Goal: Check status: Check status

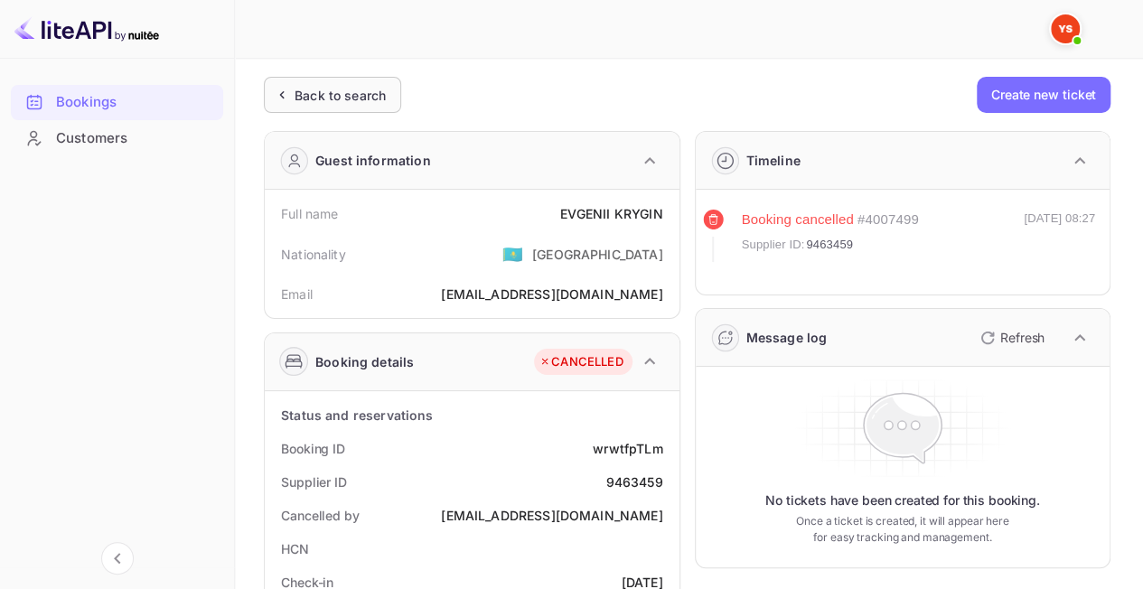
click at [355, 94] on div "Back to search" at bounding box center [340, 95] width 91 height 19
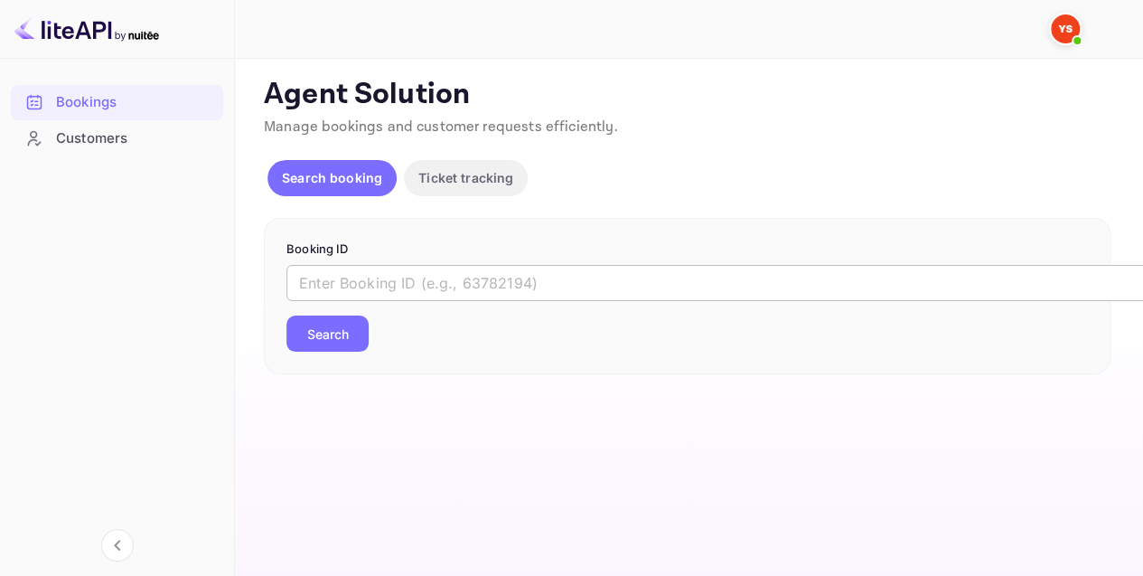
click at [401, 289] on input "text" at bounding box center [738, 283] width 904 height 36
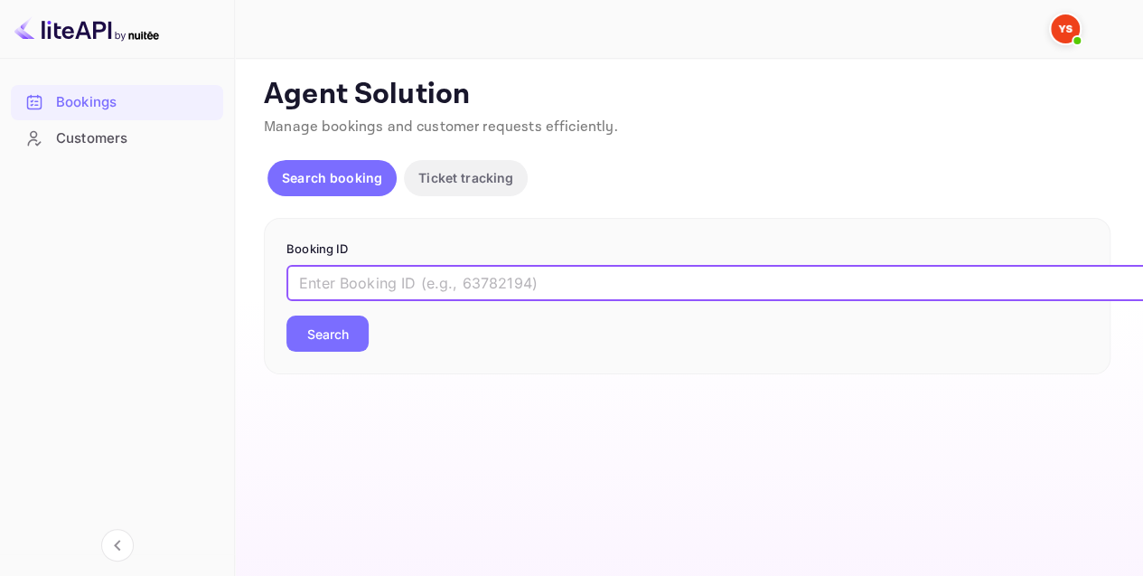
paste input "9465748"
type input "9465748"
click at [339, 313] on div "9465748 ​ Search" at bounding box center [687, 308] width 802 height 87
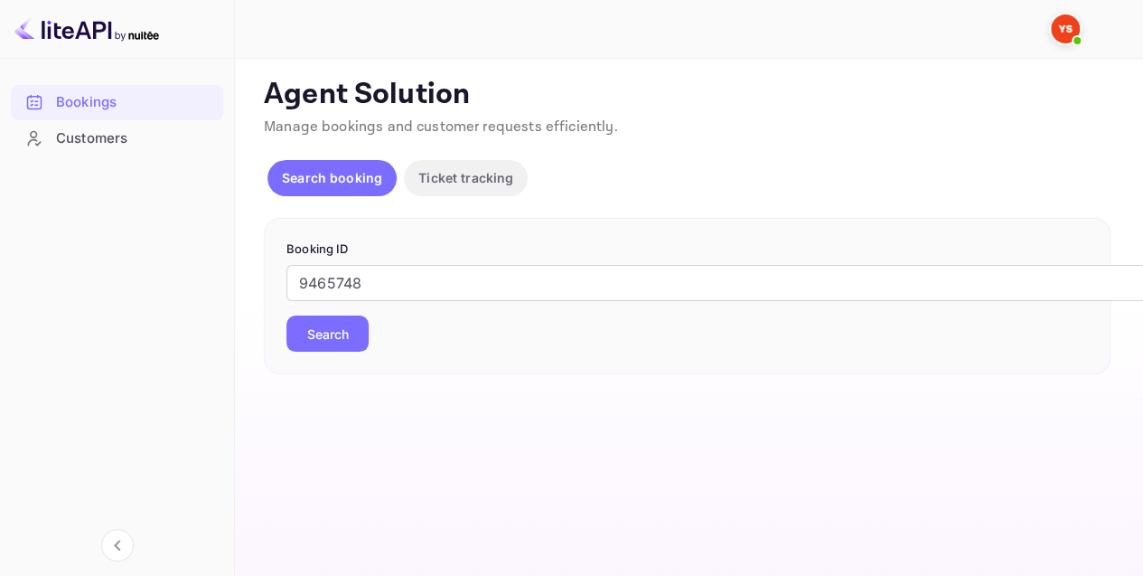
click at [335, 324] on button "Search" at bounding box center [327, 333] width 82 height 36
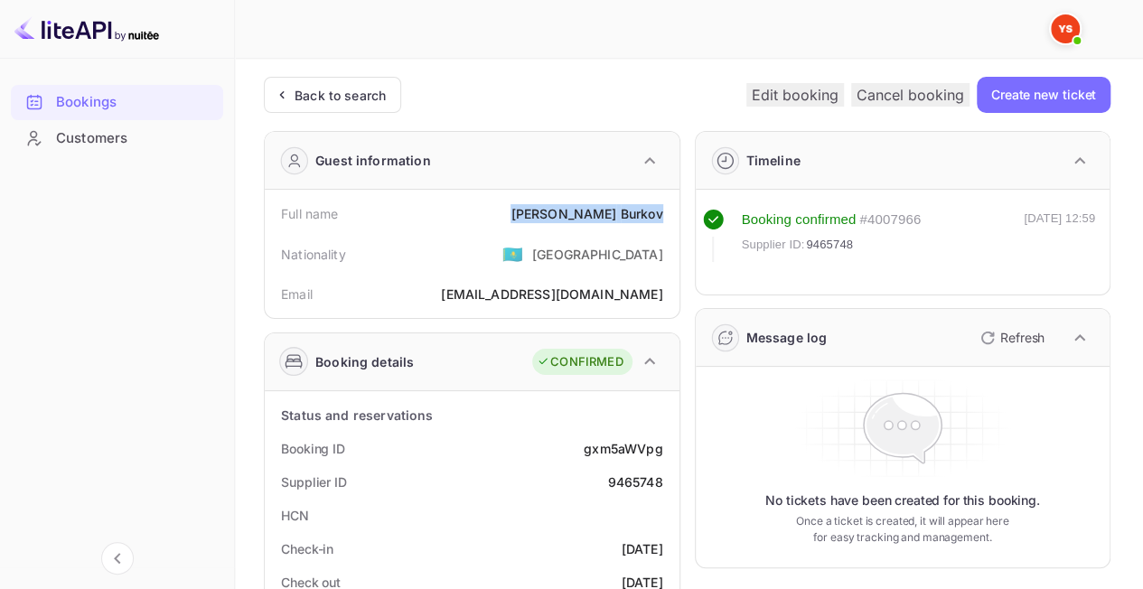
drag, startPoint x: 567, startPoint y: 211, endPoint x: 671, endPoint y: 214, distance: 104.0
click at [671, 214] on div "Full name [PERSON_NAME]" at bounding box center [472, 213] width 400 height 33
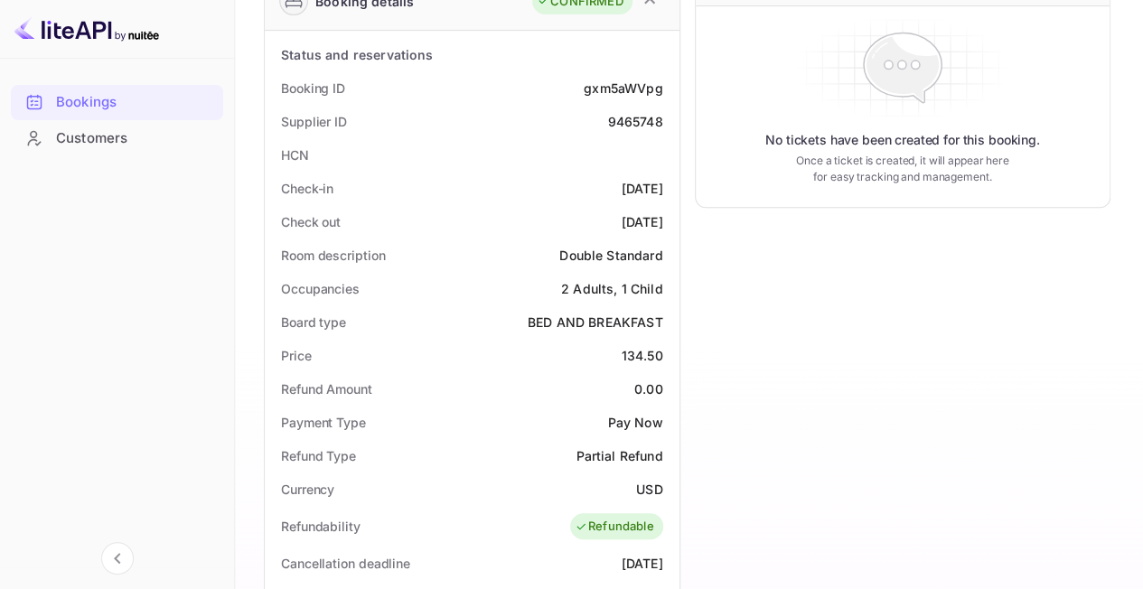
scroll to position [361, 0]
drag, startPoint x: 575, startPoint y: 358, endPoint x: 666, endPoint y: 364, distance: 91.5
click at [666, 364] on div "Price 134.50" at bounding box center [472, 354] width 400 height 33
copy div "134.50"
